Goal: Task Accomplishment & Management: Use online tool/utility

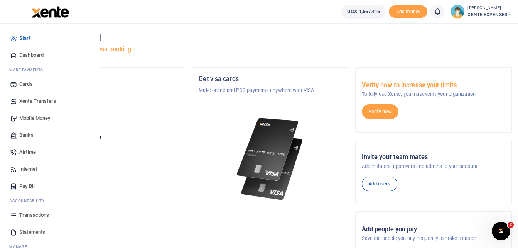
click at [39, 214] on span "Transactions" at bounding box center [34, 215] width 30 height 8
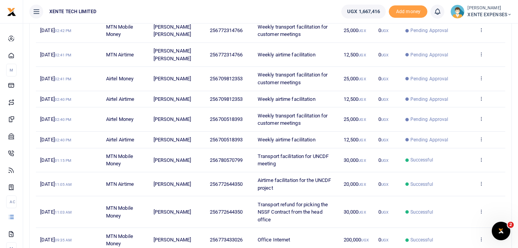
scroll to position [154, 0]
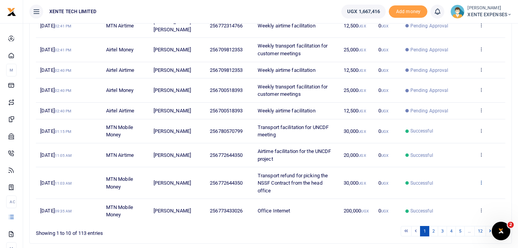
click at [481, 181] on icon at bounding box center [481, 181] width 5 height 5
click at [440, 213] on link "Send again" at bounding box center [453, 212] width 61 height 11
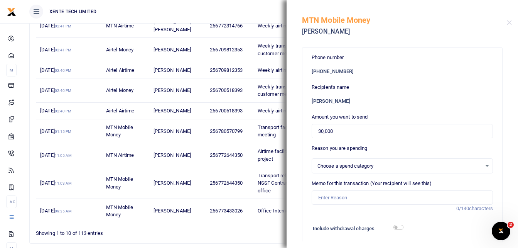
select select "12"
click at [320, 132] on input "30,000" at bounding box center [402, 131] width 181 height 15
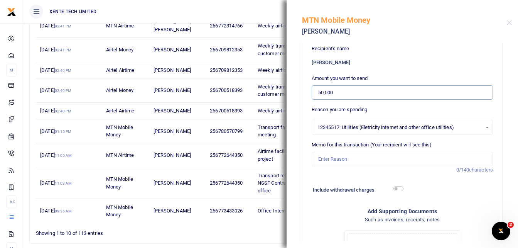
type input "50,000"
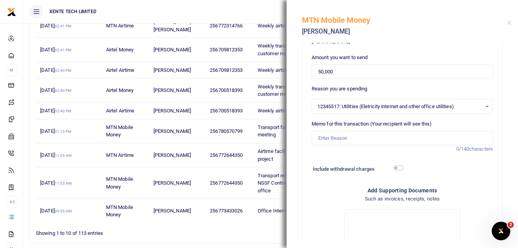
scroll to position [64, 0]
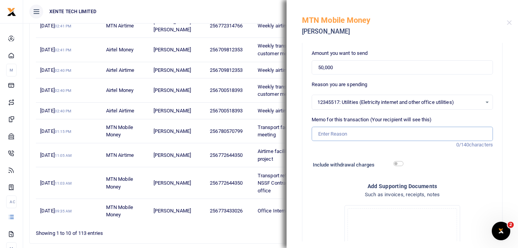
click at [332, 135] on input "Memo for this transaction (Your recipient will see this)" at bounding box center [402, 134] width 181 height 15
click at [338, 133] on input "Weekly transport facilitation for customer meetings" at bounding box center [402, 134] width 181 height 15
drag, startPoint x: 338, startPoint y: 133, endPoint x: 312, endPoint y: 137, distance: 26.2
click at [312, 137] on input "Weekly transport facilitation for customer meetings" at bounding box center [402, 134] width 181 height 15
click at [318, 134] on input "Transport facilitation for customer meetings" at bounding box center [402, 134] width 181 height 15
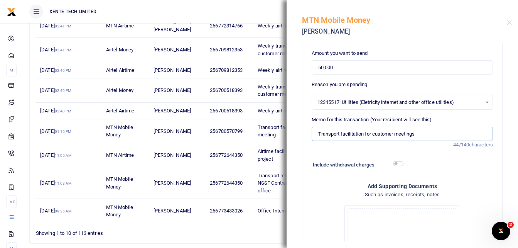
type input "Transport facilitation for customer meetings"
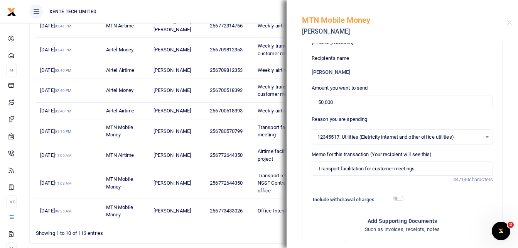
scroll to position [30, 0]
click at [482, 135] on div "12345517: Utilities (Eletricity internet and other office utilities) Select an …" at bounding box center [402, 136] width 181 height 8
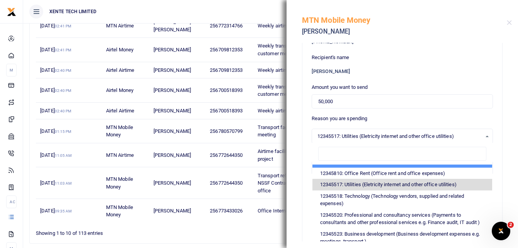
scroll to position [77, 0]
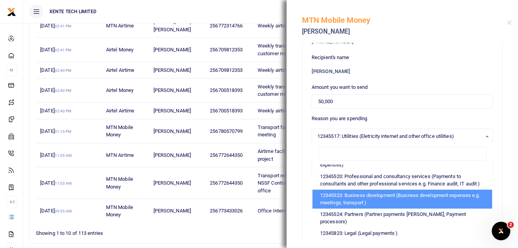
click at [401, 203] on li "12345523: Business development (Business development expenses e.g. meetings, tr…" at bounding box center [403, 198] width 180 height 19
select select "15"
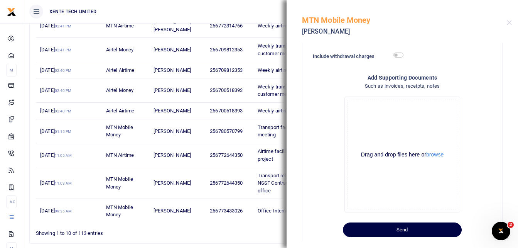
scroll to position [186, 0]
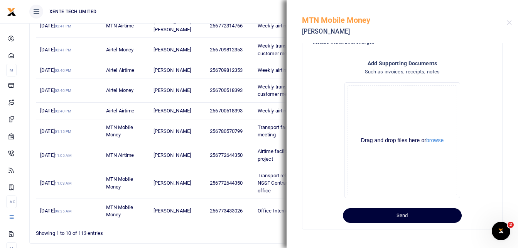
click at [408, 213] on button "Send" at bounding box center [402, 215] width 119 height 15
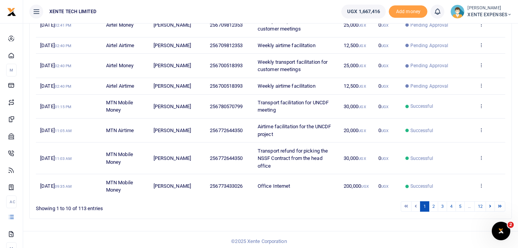
scroll to position [183, 0]
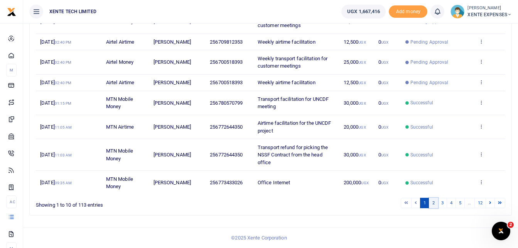
click at [433, 203] on link "2" at bounding box center [433, 203] width 9 height 10
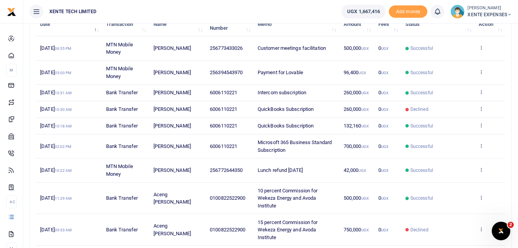
scroll to position [105, 0]
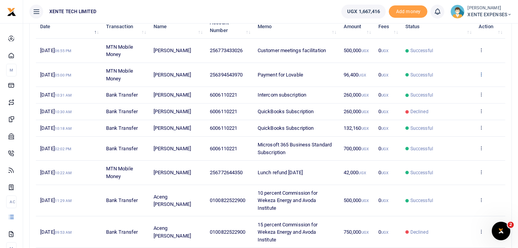
click at [481, 74] on icon at bounding box center [481, 73] width 5 height 5
click at [453, 102] on link "Send again" at bounding box center [453, 104] width 61 height 11
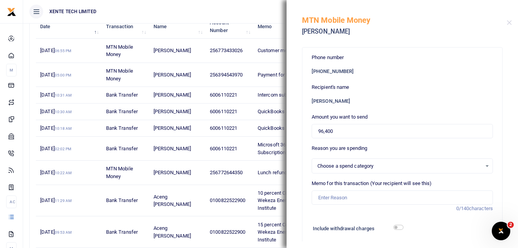
select select "5379"
click at [333, 199] on input "Memo for this transaction (Your recipient will see this)" at bounding box center [402, 197] width 181 height 15
type input "Payment for Lovable"
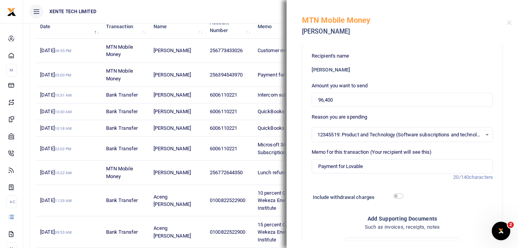
scroll to position [52, 0]
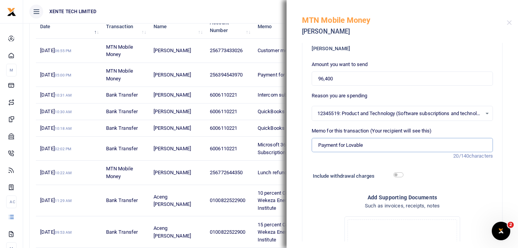
click at [319, 146] on input "Payment for Lovable" at bounding box center [402, 145] width 181 height 15
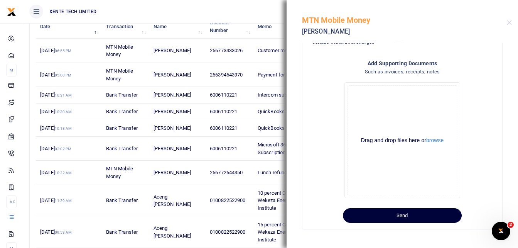
click at [406, 216] on button "Send" at bounding box center [402, 215] width 119 height 15
